Goal: Task Accomplishment & Management: Complete application form

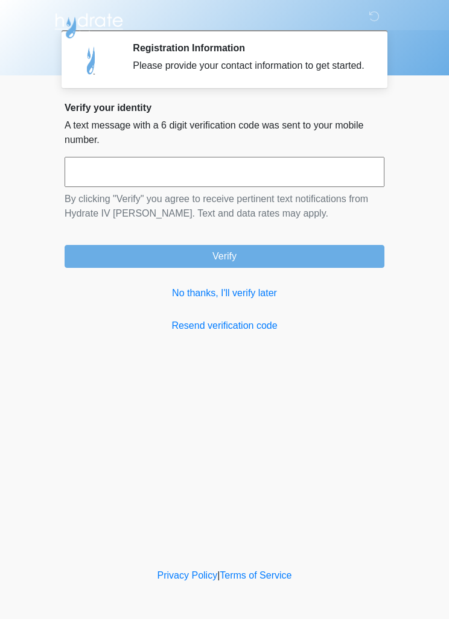
click at [242, 300] on link "No thanks, I'll verify later" at bounding box center [225, 293] width 320 height 14
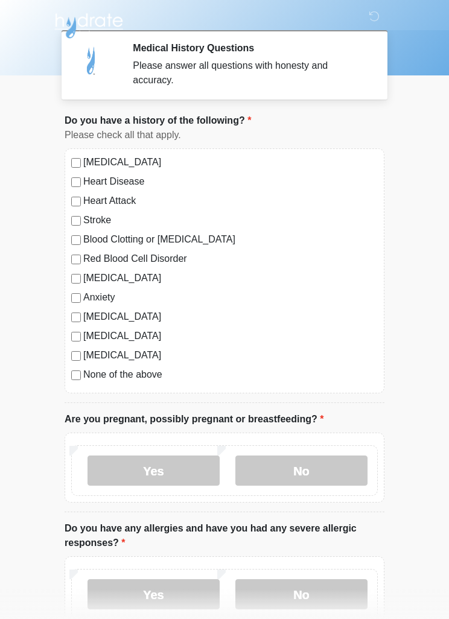
click at [324, 483] on label "No" at bounding box center [301, 470] width 132 height 30
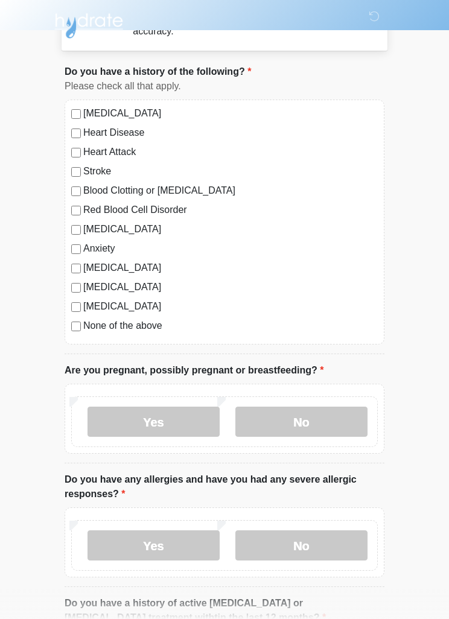
click at [313, 547] on label "No" at bounding box center [301, 545] width 132 height 30
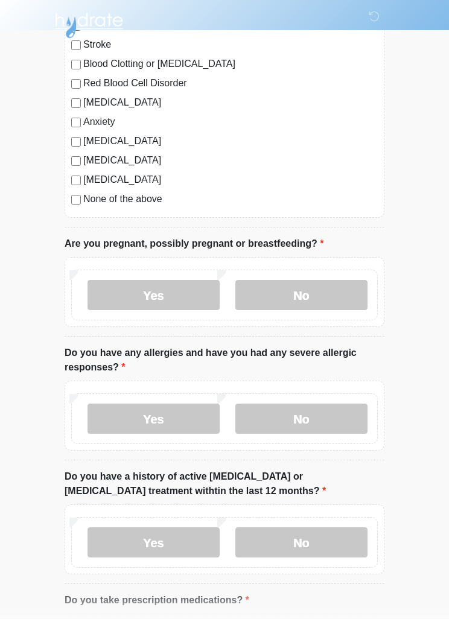
scroll to position [177, 0]
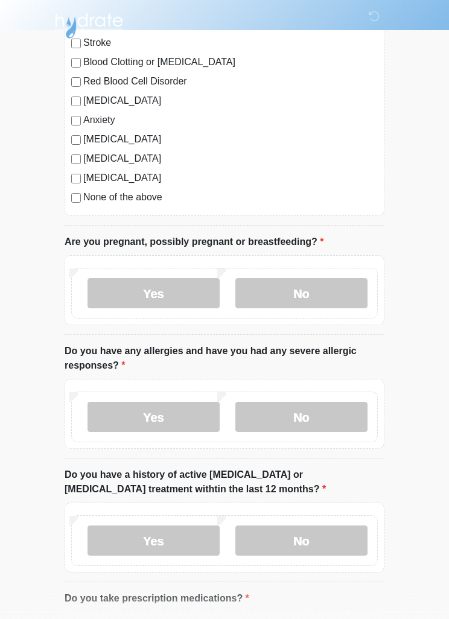
click at [320, 544] on label "No" at bounding box center [301, 540] width 132 height 30
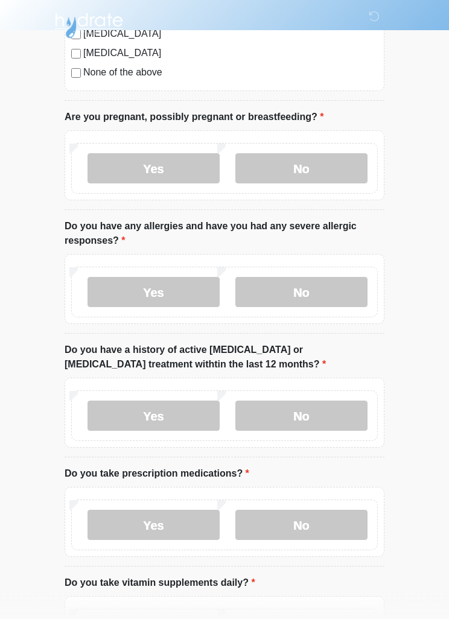
scroll to position [302, 0]
click at [336, 518] on label "No" at bounding box center [301, 525] width 132 height 30
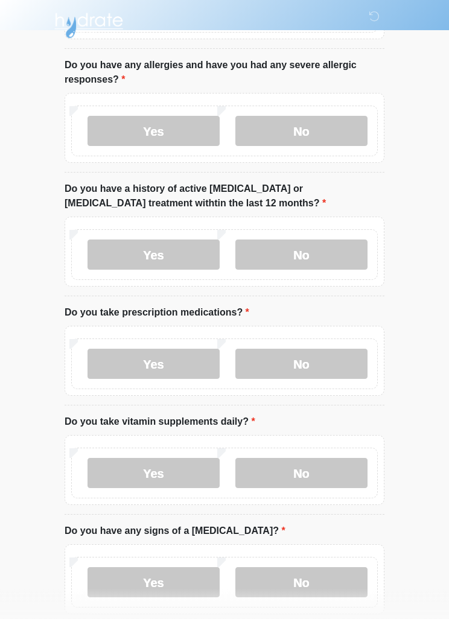
scroll to position [465, 0]
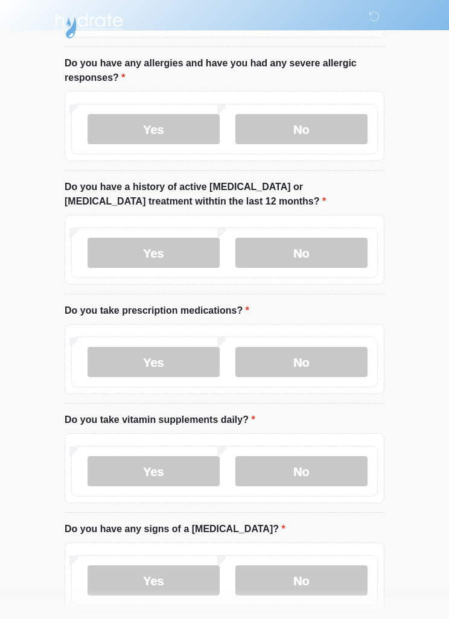
click at [192, 472] on label "Yes" at bounding box center [153, 471] width 132 height 30
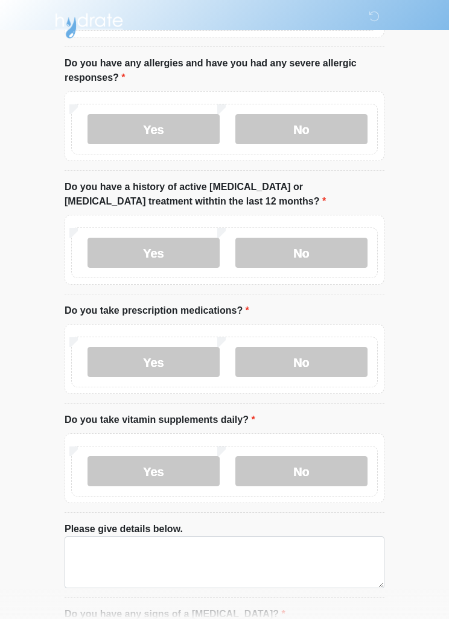
click at [320, 477] on label "No" at bounding box center [301, 471] width 132 height 30
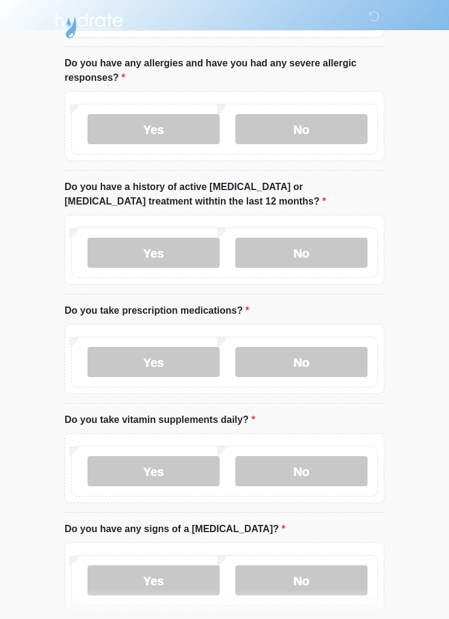
click at [192, 466] on label "Yes" at bounding box center [153, 471] width 132 height 30
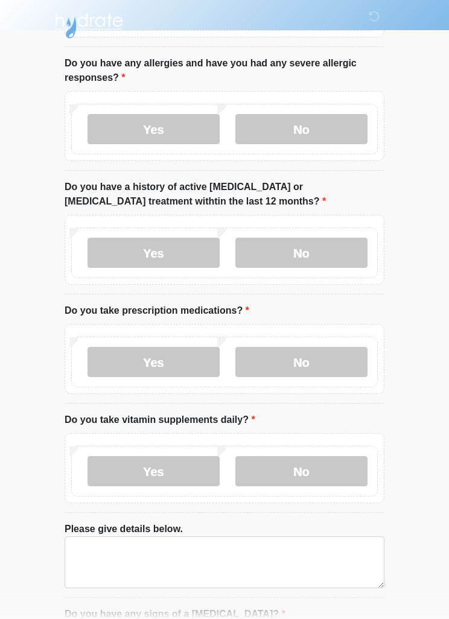
click at [323, 477] on label "No" at bounding box center [301, 471] width 132 height 30
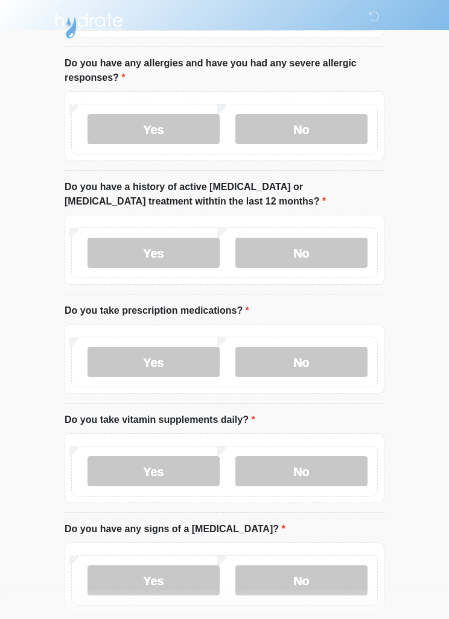
click at [316, 582] on label "No" at bounding box center [301, 580] width 132 height 30
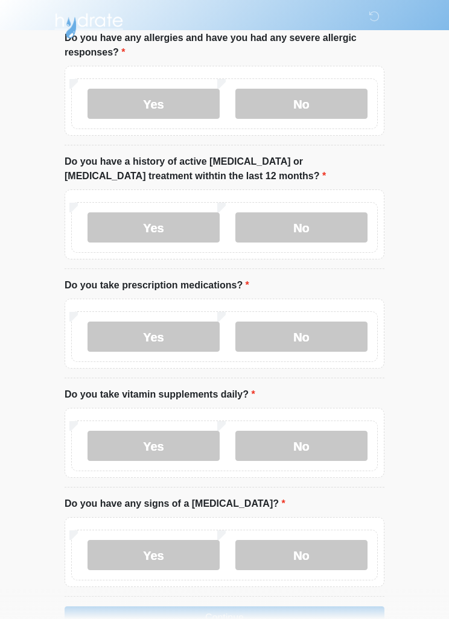
scroll to position [525, 0]
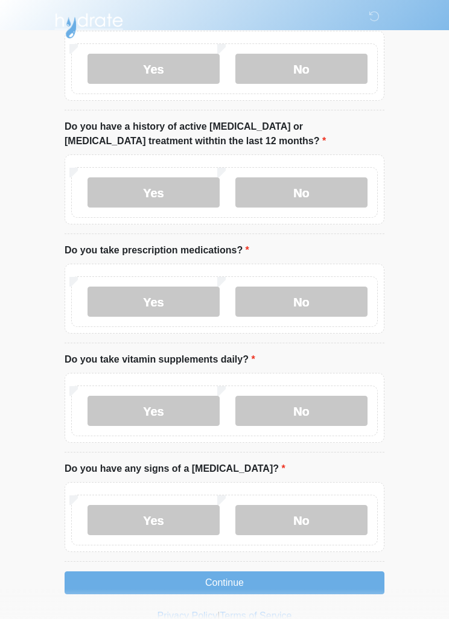
click at [268, 589] on button "Continue" at bounding box center [225, 582] width 320 height 23
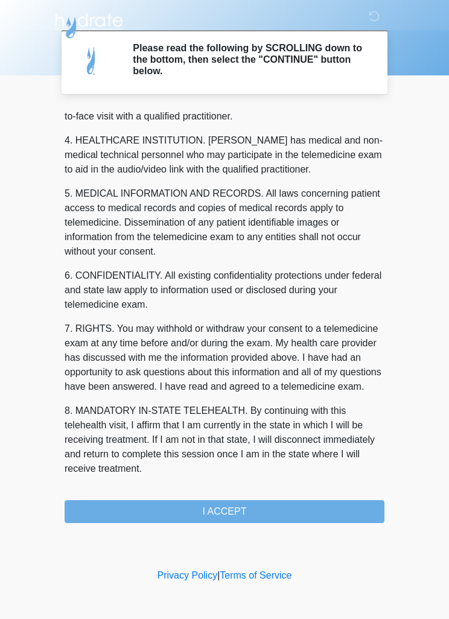
scroll to position [337, 0]
click at [243, 507] on button "I ACCEPT" at bounding box center [225, 511] width 320 height 23
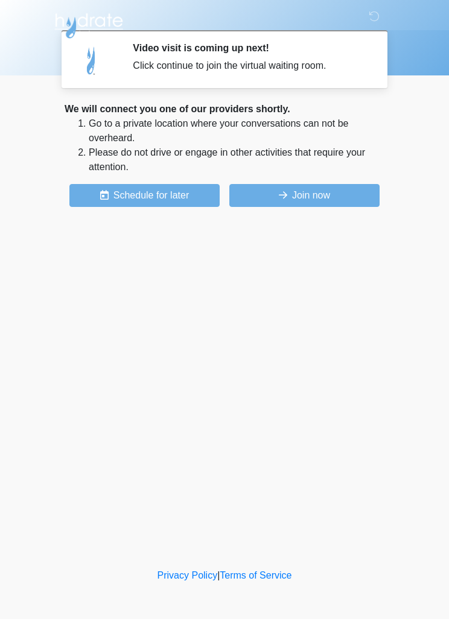
click at [335, 203] on button "Join now" at bounding box center [304, 195] width 150 height 23
